Goal: Submit feedback/report problem

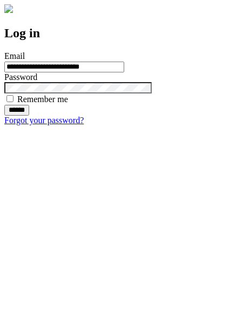
click at [29, 116] on input "******" at bounding box center [16, 110] width 25 height 11
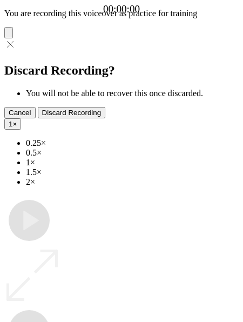
type input "**********"
